Goal: Communication & Community: Answer question/provide support

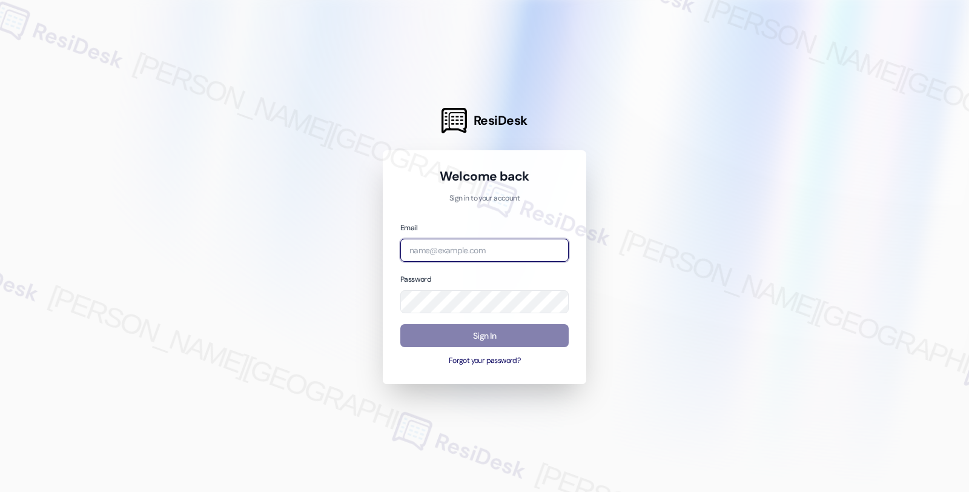
click at [498, 249] on input "email" at bounding box center [484, 251] width 168 height 24
type input "automated-surveys-twelve_rivers_management-fides.[PERSON_NAME]@twelve_rivers_[D…"
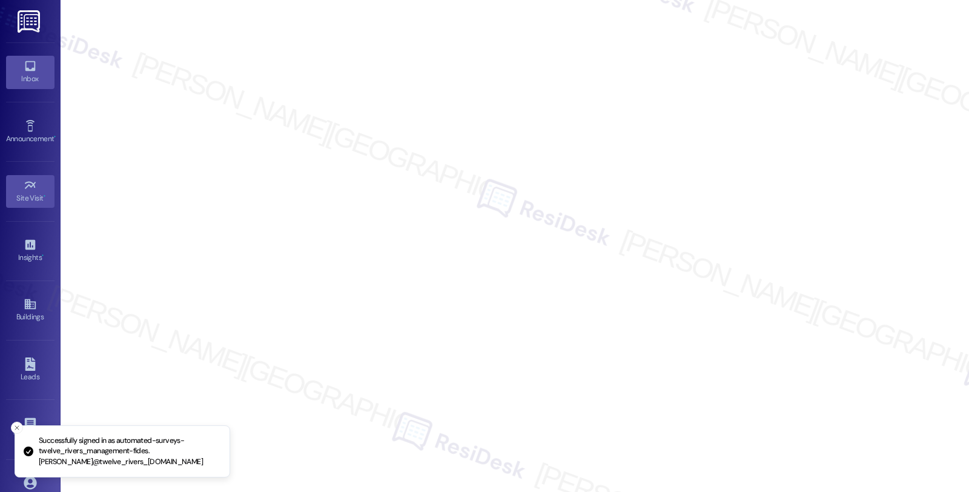
click at [19, 65] on link "Inbox" at bounding box center [30, 72] width 48 height 33
